Goal: Communication & Community: Answer question/provide support

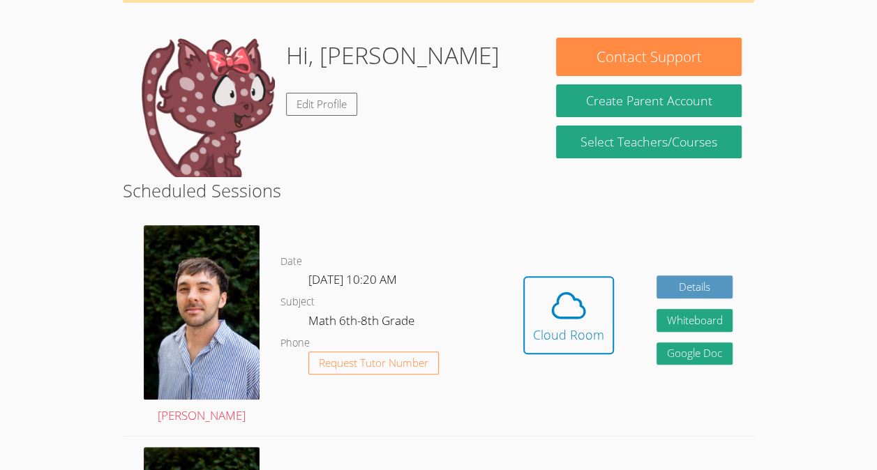
scroll to position [116, 0]
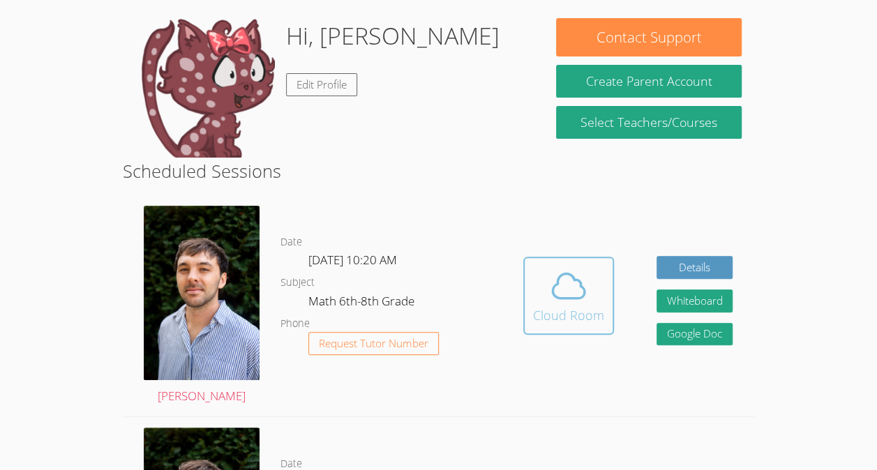
click at [553, 298] on icon at bounding box center [569, 285] width 32 height 24
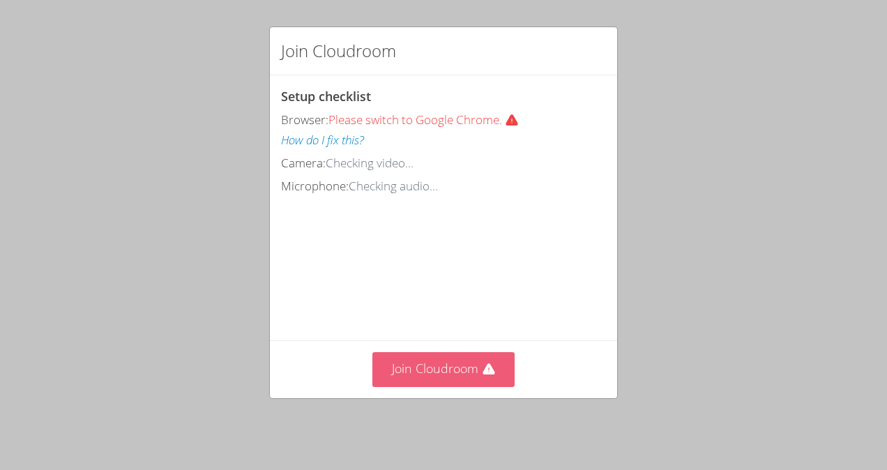
click at [477, 366] on button "Join Cloudroom" at bounding box center [444, 369] width 143 height 34
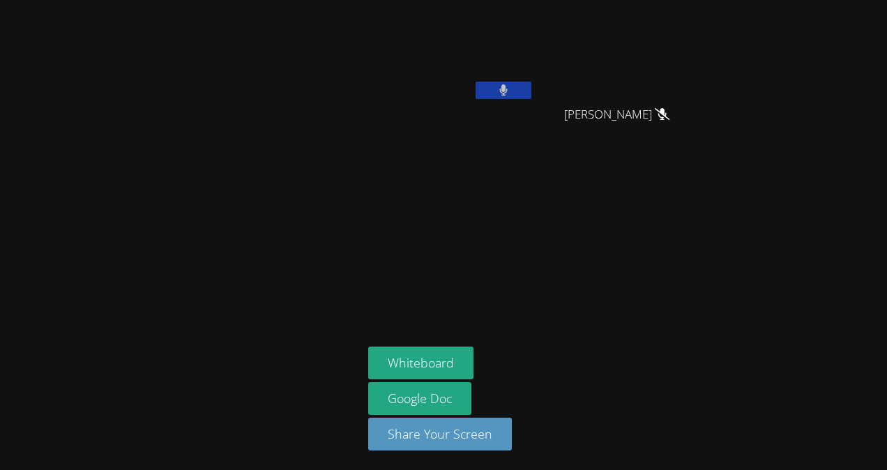
click at [507, 94] on icon at bounding box center [504, 90] width 9 height 12
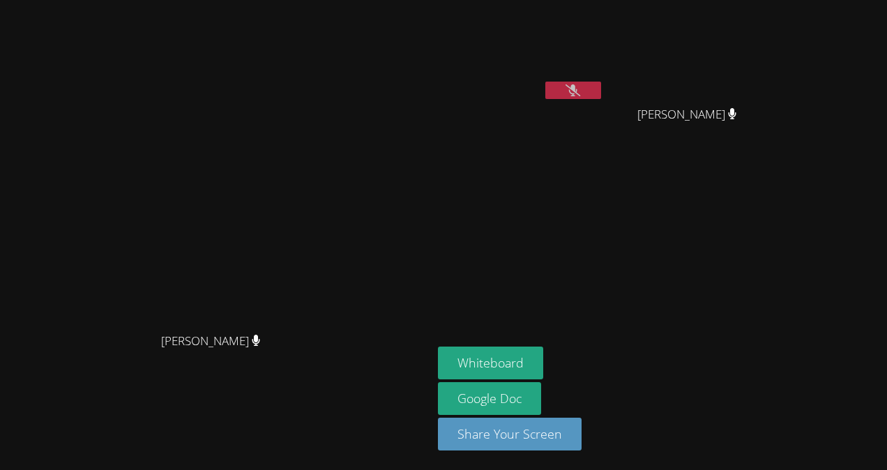
click at [580, 93] on icon at bounding box center [573, 90] width 15 height 12
click at [578, 91] on icon at bounding box center [573, 90] width 9 height 12
click at [601, 96] on button at bounding box center [574, 90] width 56 height 17
click at [601, 84] on button at bounding box center [574, 90] width 56 height 17
click at [580, 88] on icon at bounding box center [573, 90] width 15 height 12
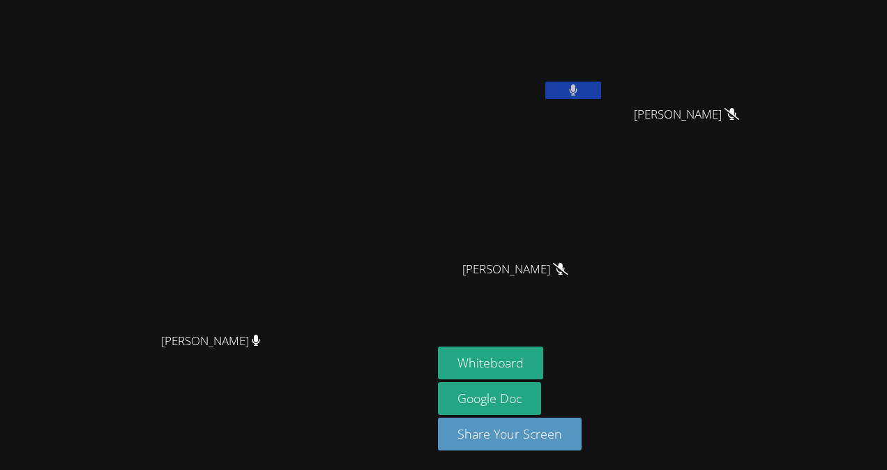
click at [601, 95] on button at bounding box center [574, 90] width 56 height 17
click at [544, 363] on button "Whiteboard" at bounding box center [490, 363] width 105 height 33
click at [544, 356] on button "Whiteboard" at bounding box center [490, 363] width 105 height 33
click at [544, 359] on button "Whiteboard" at bounding box center [490, 363] width 105 height 33
click at [601, 88] on button at bounding box center [574, 90] width 56 height 17
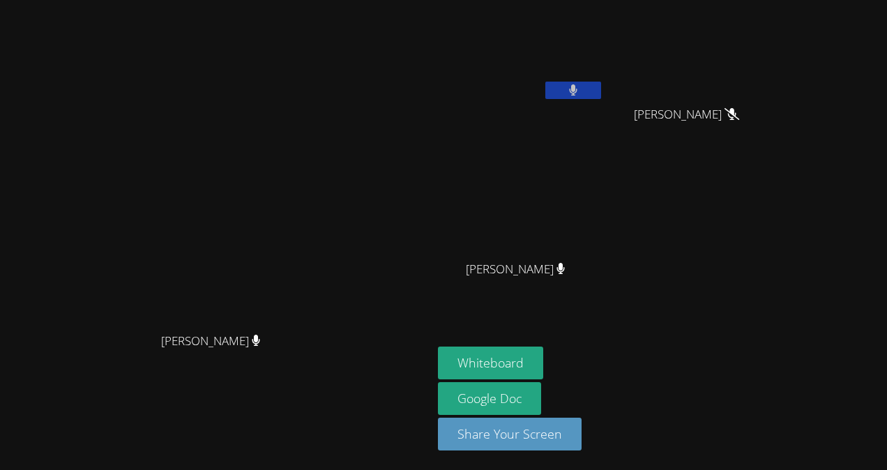
click at [601, 84] on button at bounding box center [574, 90] width 56 height 17
click at [580, 94] on video at bounding box center [521, 52] width 166 height 93
click at [601, 93] on button at bounding box center [574, 90] width 56 height 17
click at [601, 87] on button at bounding box center [574, 90] width 56 height 17
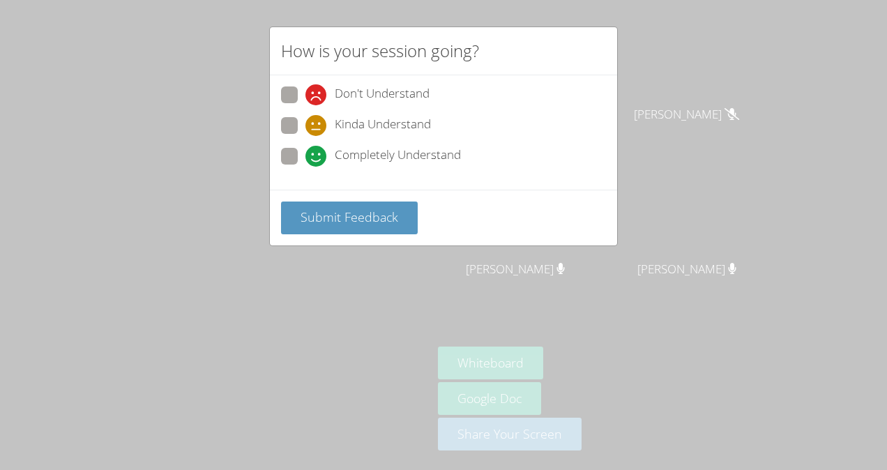
click at [312, 155] on icon at bounding box center [316, 156] width 21 height 21
click at [312, 155] on input "Completely Understand" at bounding box center [312, 154] width 12 height 12
radio input "true"
click at [325, 215] on span "Submit Feedback" at bounding box center [350, 217] width 98 height 17
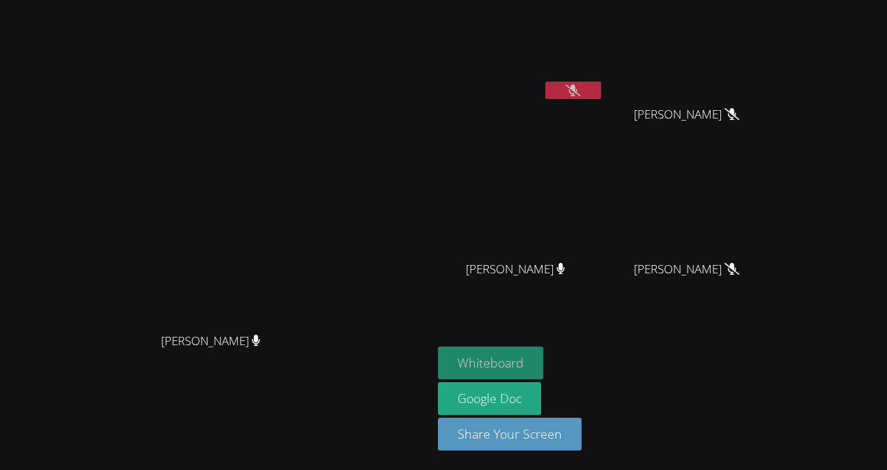
click at [544, 362] on button "Whiteboard" at bounding box center [490, 363] width 105 height 33
